Goal: Task Accomplishment & Management: Use online tool/utility

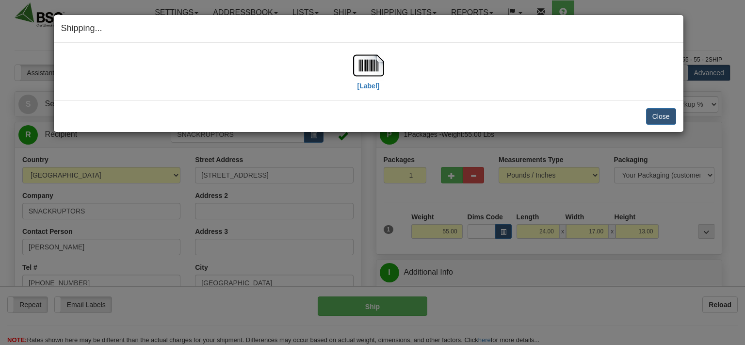
select select "0"
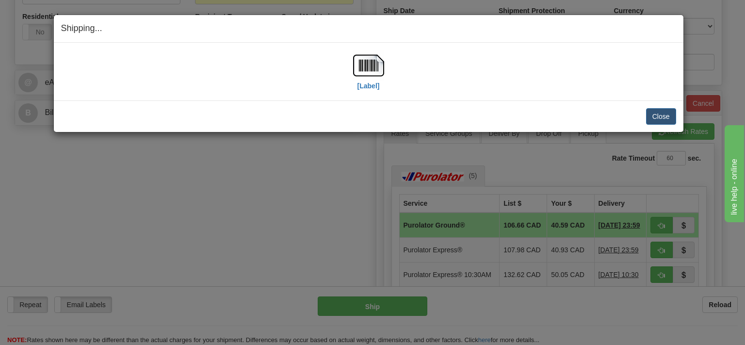
scroll to position [359, 0]
click at [653, 116] on button "Close" at bounding box center [661, 116] width 30 height 16
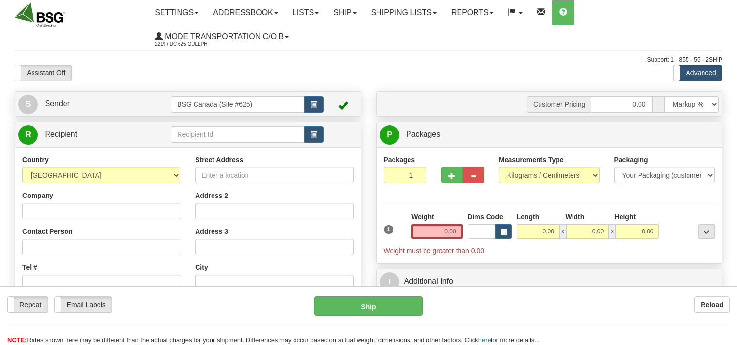
click at [226, 131] on div "Toggle navigation Settings Shipping Preferences Fields Preferences New" at bounding box center [368, 269] width 737 height 539
click at [226, 131] on input "text" at bounding box center [237, 134] width 133 height 16
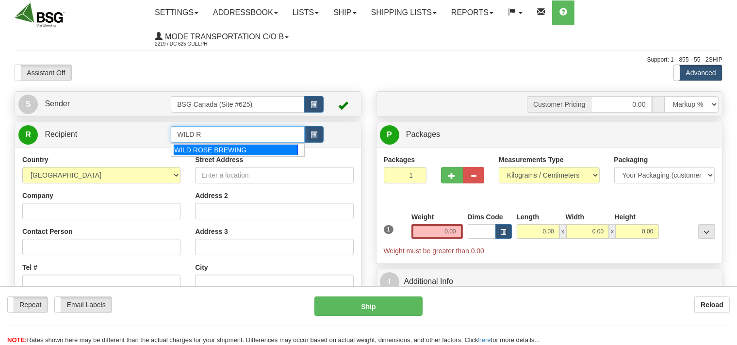
click at [245, 147] on div "WILD ROSE BREWING" at bounding box center [236, 150] width 124 height 11
type input "WILD ROSE BREWING"
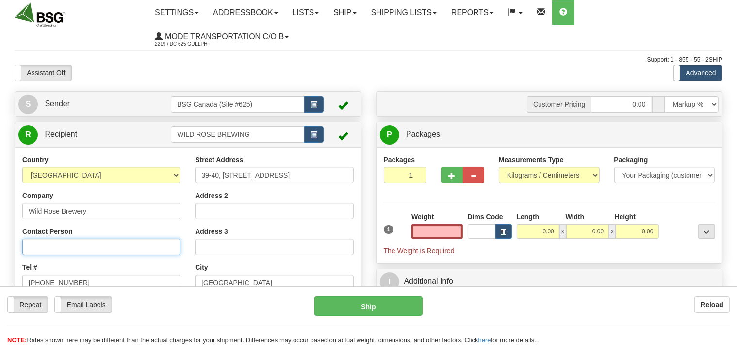
type input "0.00"
click at [102, 248] on input "Contact Person" at bounding box center [101, 247] width 158 height 16
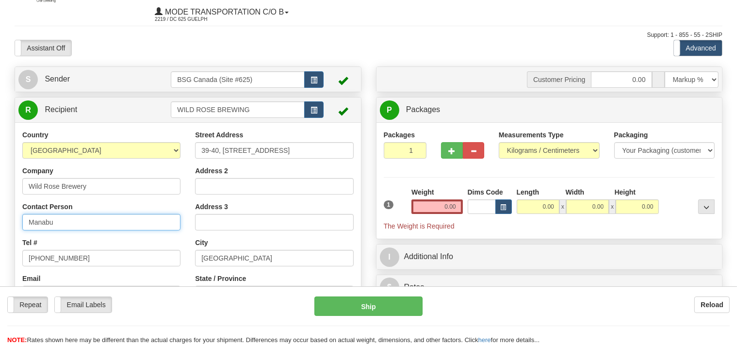
scroll to position [51, 0]
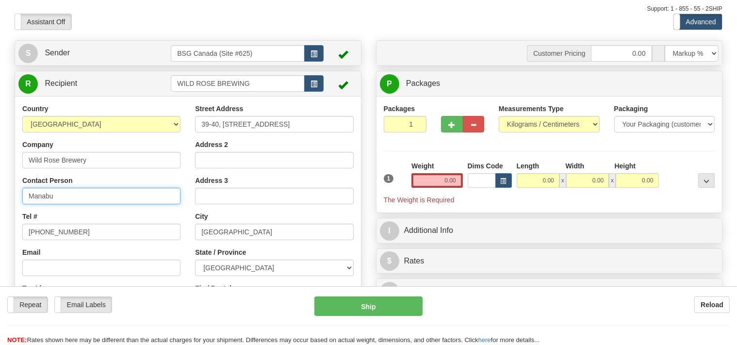
type input "Manabu"
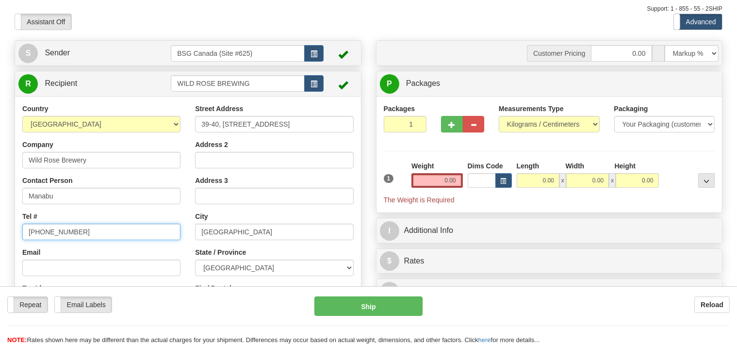
drag, startPoint x: 82, startPoint y: 230, endPoint x: 0, endPoint y: 246, distance: 84.1
click at [22, 240] on input "519-265-9522" at bounding box center [101, 232] width 158 height 16
type input "403 720 2733"
click at [499, 116] on select "Pounds / Inches Kilograms / Centimeters" at bounding box center [549, 124] width 101 height 16
select select "0"
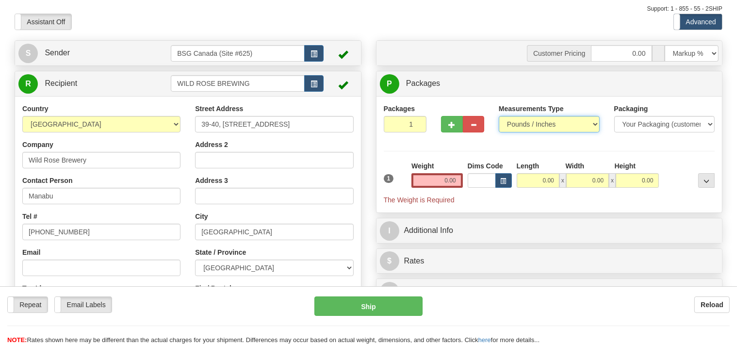
click option "Pounds / Inches" at bounding box center [0, 0] width 0 height 0
click at [435, 181] on input "0.00" at bounding box center [436, 180] width 51 height 15
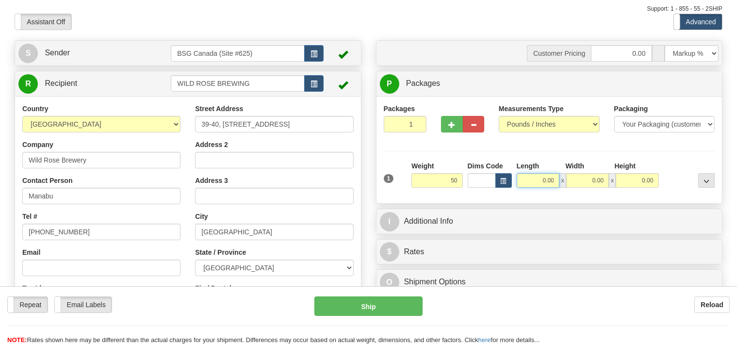
type input "50.00"
click at [520, 181] on input "0.00" at bounding box center [538, 180] width 43 height 15
type input "22.00"
click at [593, 180] on input "0.00" at bounding box center [587, 180] width 43 height 15
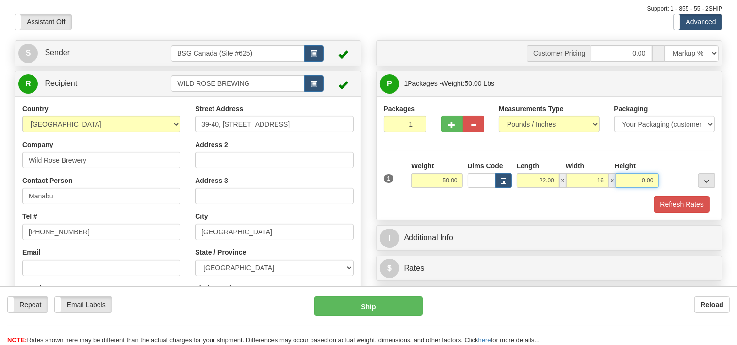
type input "16.00"
click at [631, 181] on input "0.00" at bounding box center [637, 180] width 43 height 15
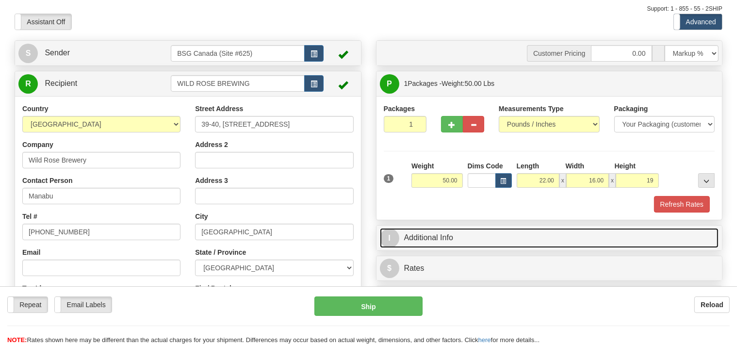
type input "19.00"
click at [437, 239] on link "I Additional Info" at bounding box center [549, 238] width 339 height 20
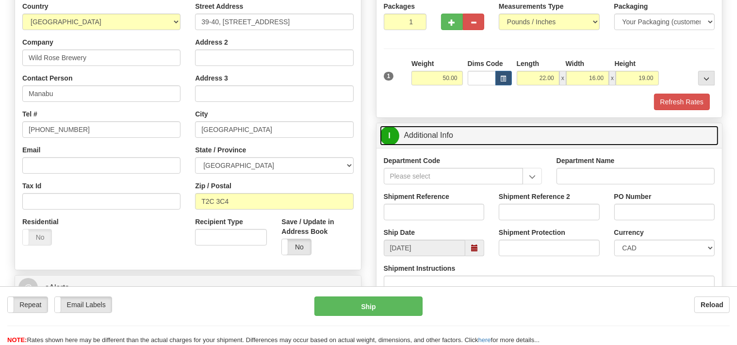
scroll to position [153, 0]
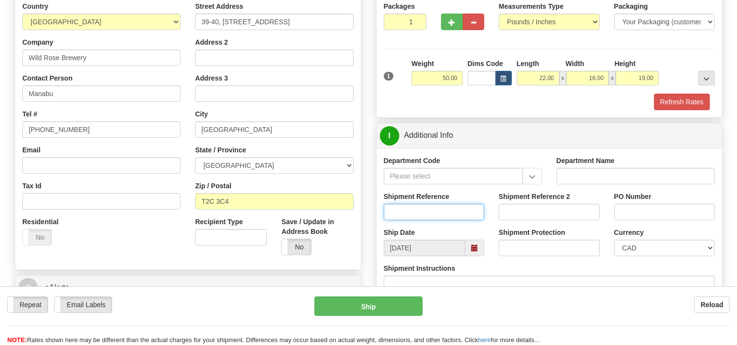
click at [428, 211] on input "Shipment Reference" at bounding box center [434, 212] width 101 height 16
type input "SO170-146821"
click at [685, 98] on button "Refresh Rates" at bounding box center [682, 102] width 56 height 16
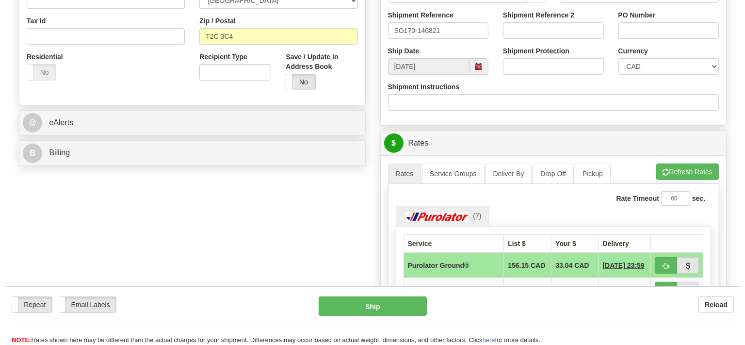
scroll to position [359, 0]
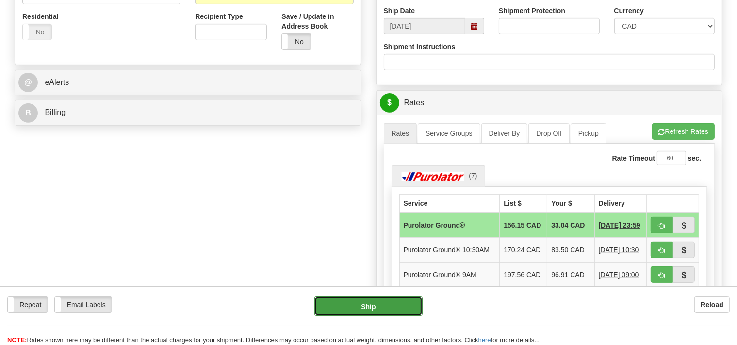
click at [400, 309] on button "Ship" at bounding box center [368, 305] width 108 height 19
type input "260"
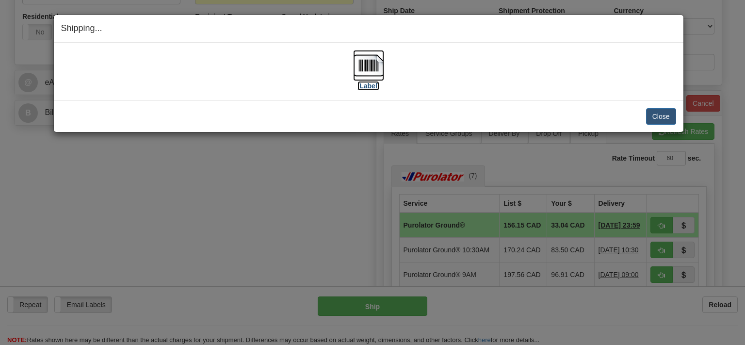
click at [364, 69] on img at bounding box center [368, 65] width 31 height 31
